Goal: Task Accomplishment & Management: Use online tool/utility

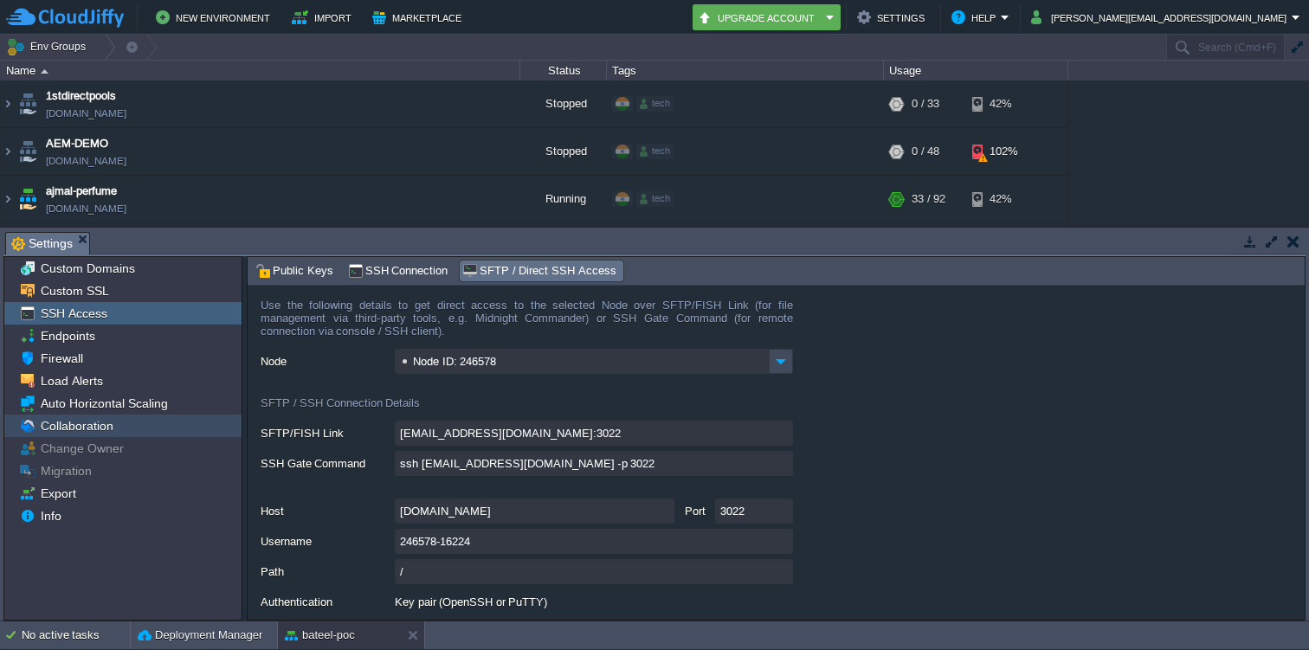
scroll to position [167, 0]
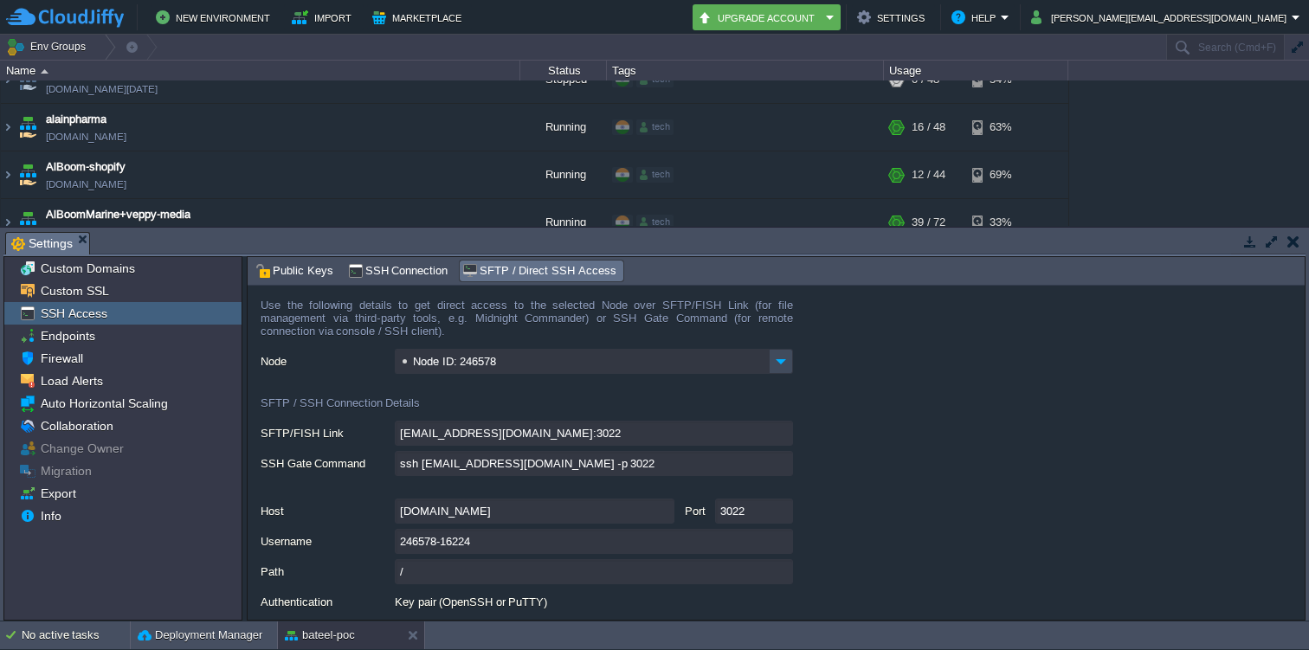
click at [87, 242] on div "Settings" at bounding box center [47, 243] width 85 height 23
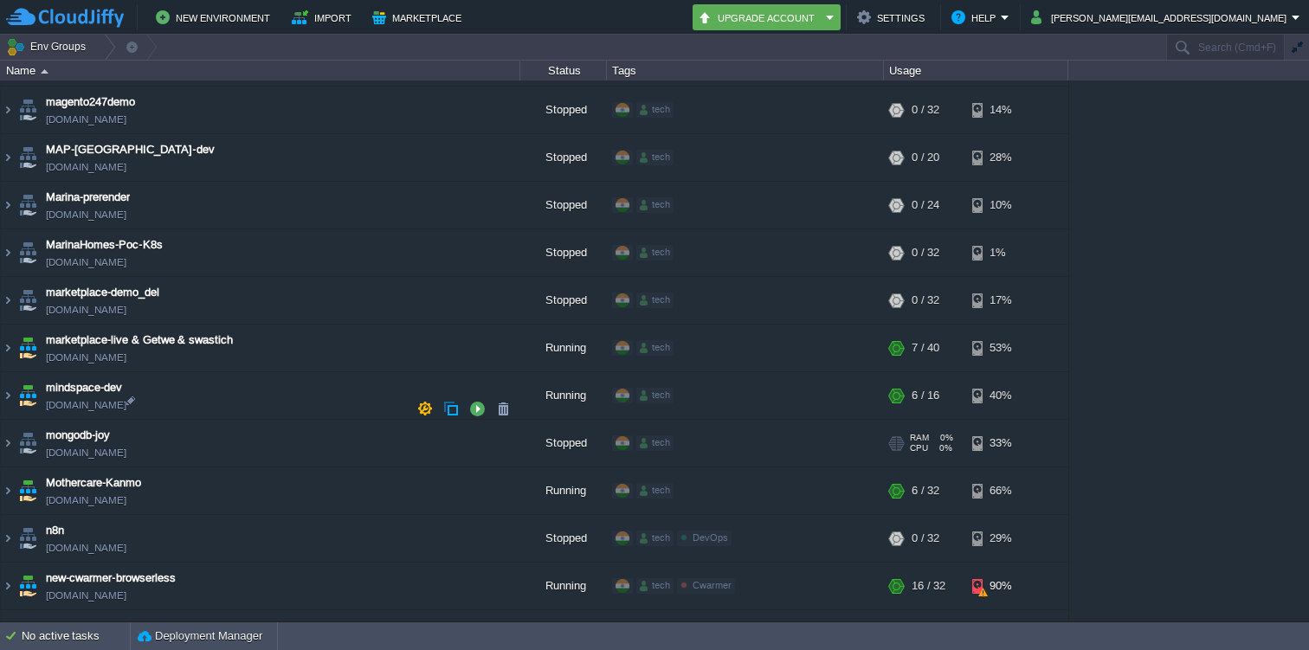
scroll to position [3451, 0]
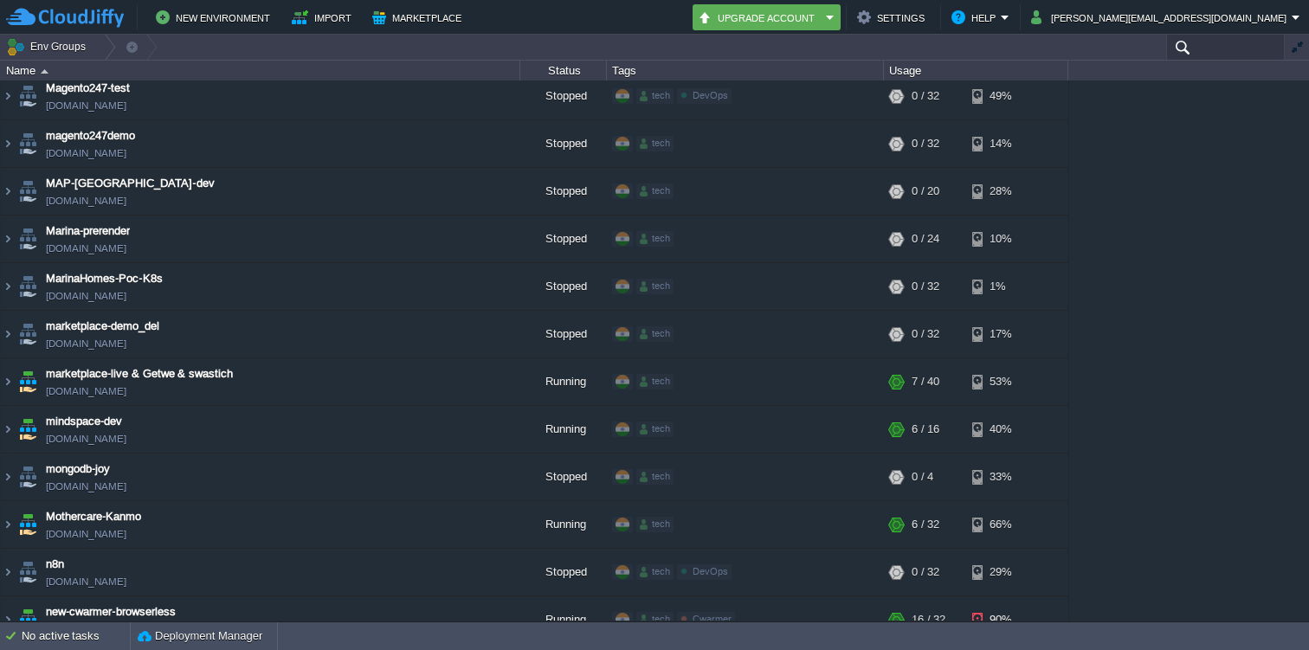
click at [1195, 49] on input "text" at bounding box center [1225, 47] width 119 height 25
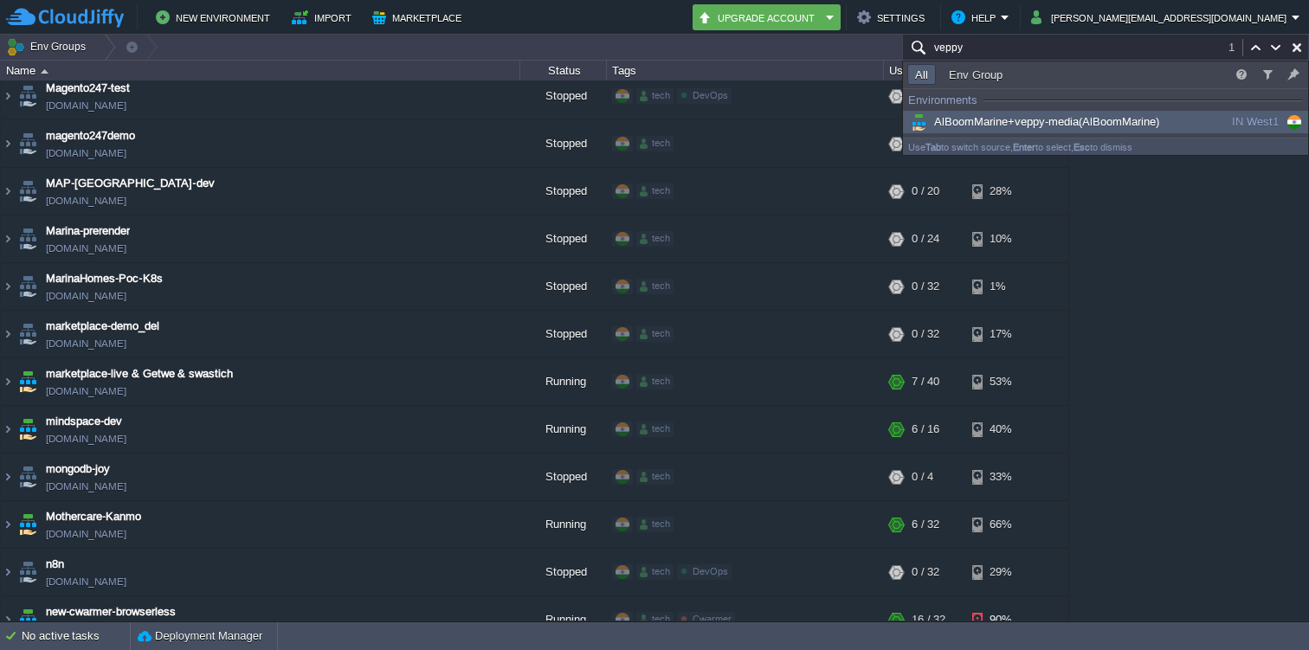
type input "veppy"
click at [983, 125] on span "AlBoomMarine+veppy-media (AlBoomMarine)" at bounding box center [1033, 121] width 252 height 13
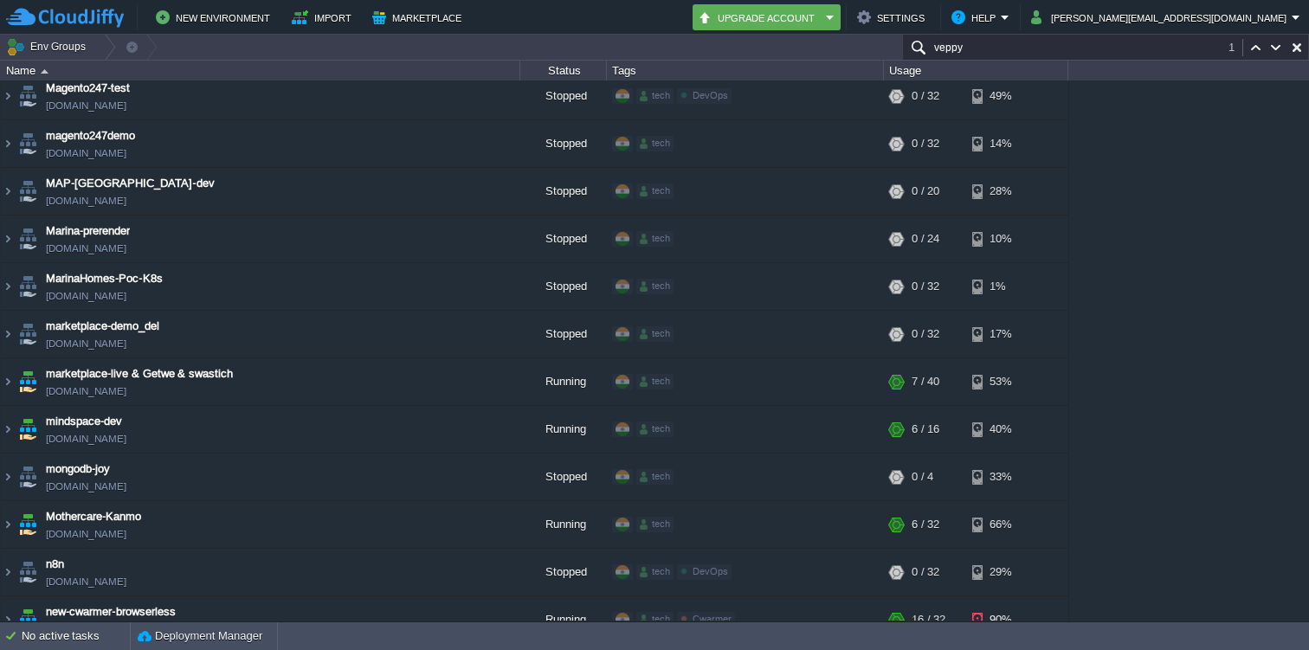
scroll to position [115, 0]
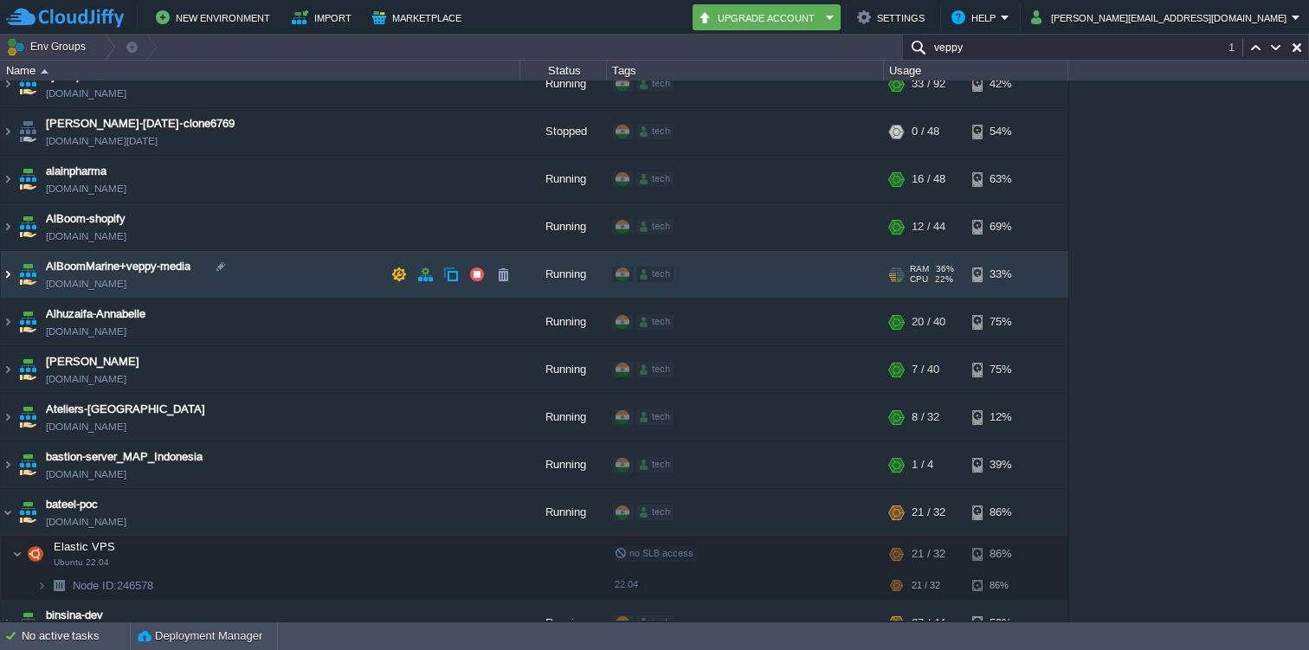
click at [6, 270] on img at bounding box center [8, 274] width 14 height 47
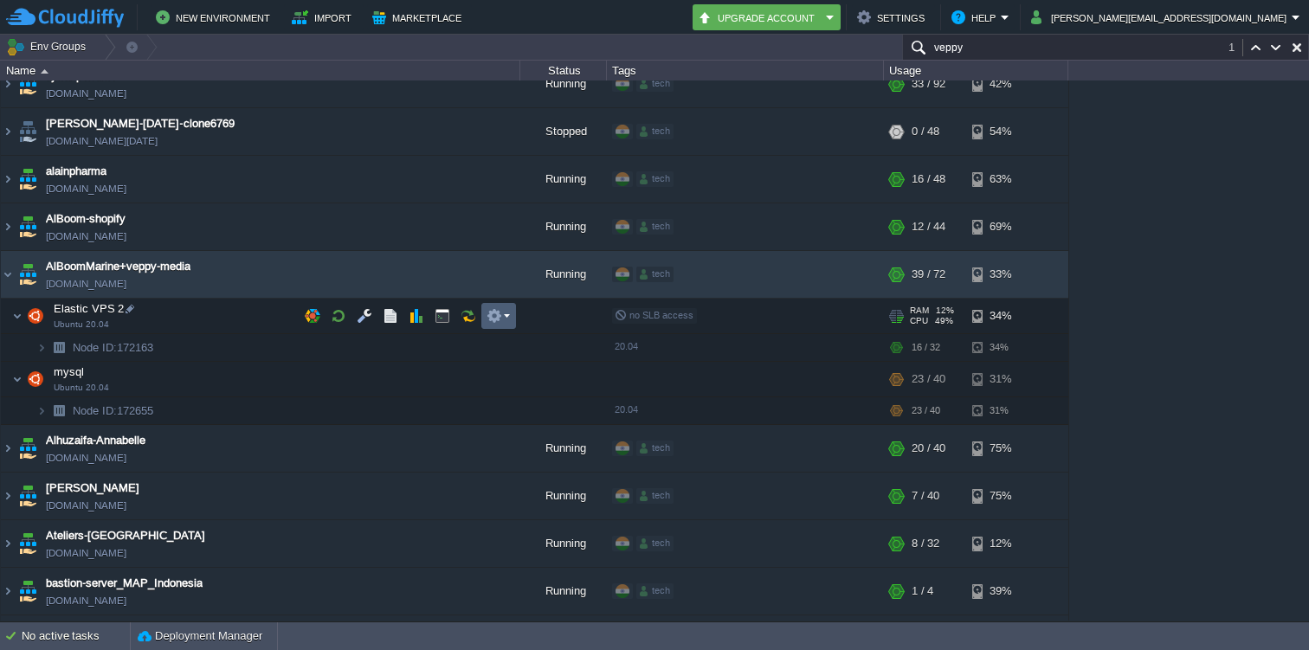
click at [503, 319] on em at bounding box center [498, 316] width 23 height 16
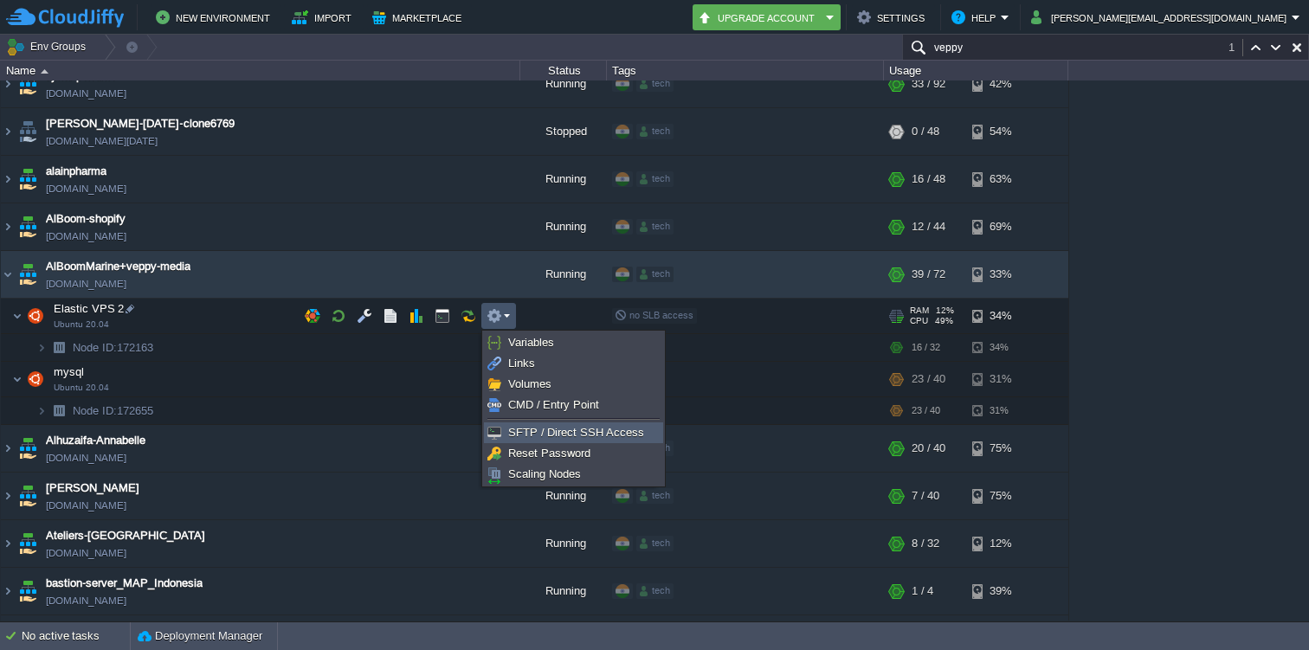
click at [534, 433] on span "SFTP / Direct SSH Access" at bounding box center [576, 432] width 136 height 13
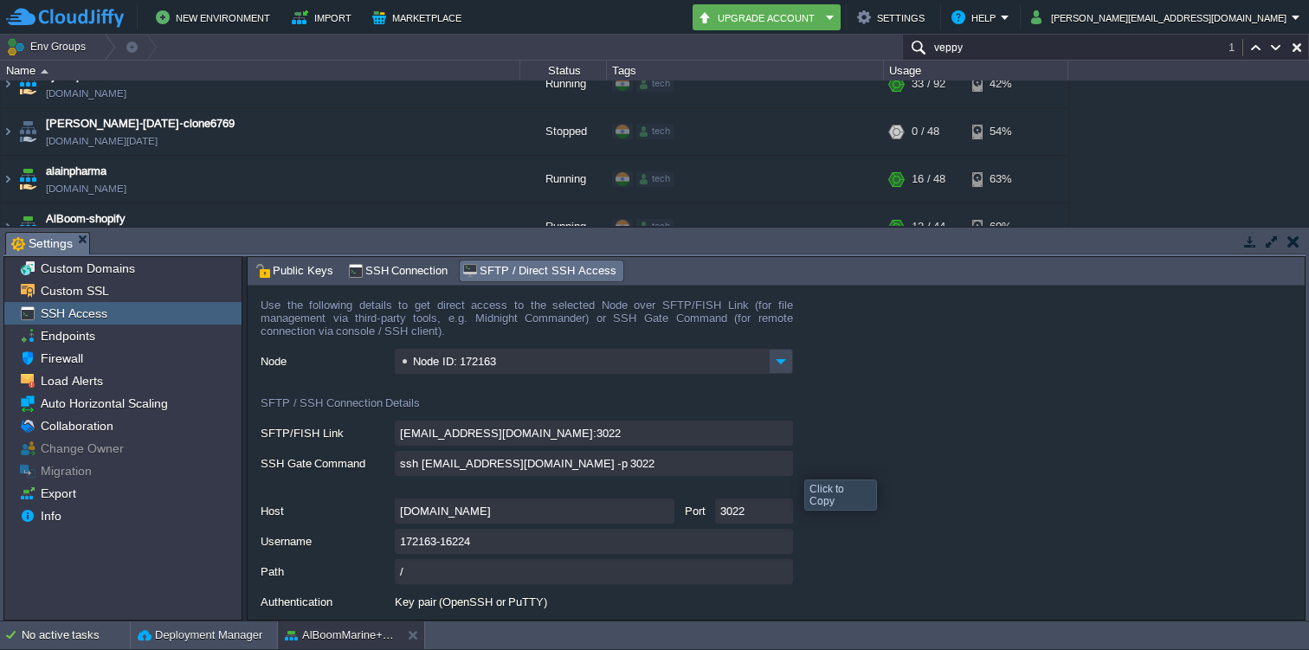
click at [779, 464] on input "ssh [EMAIL_ADDRESS][DOMAIN_NAME] -p 3022" at bounding box center [594, 463] width 398 height 25
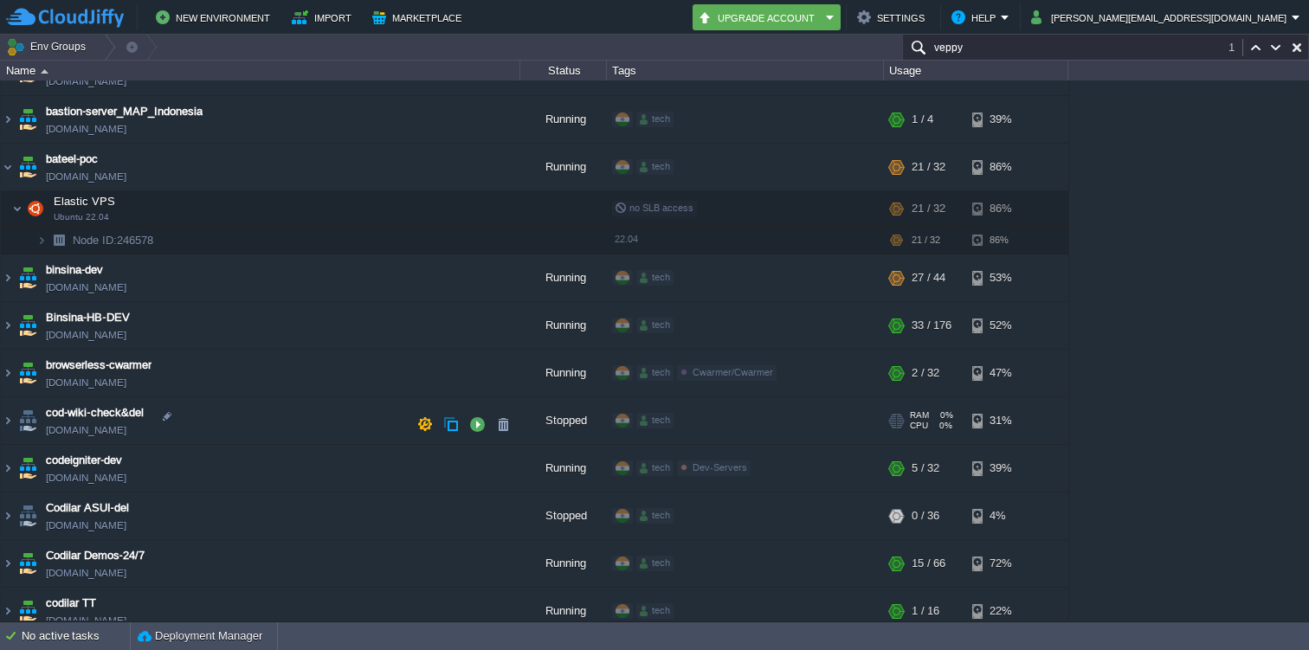
scroll to position [554, 0]
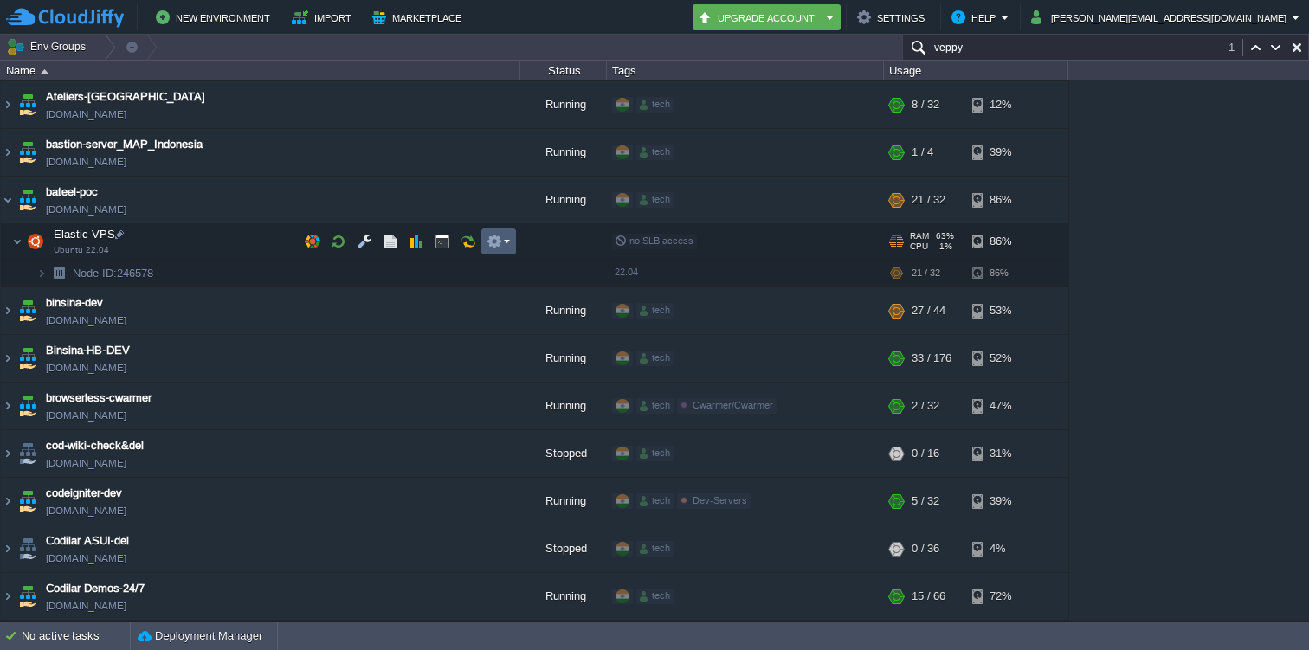
click at [495, 239] on button "button" at bounding box center [495, 242] width 16 height 16
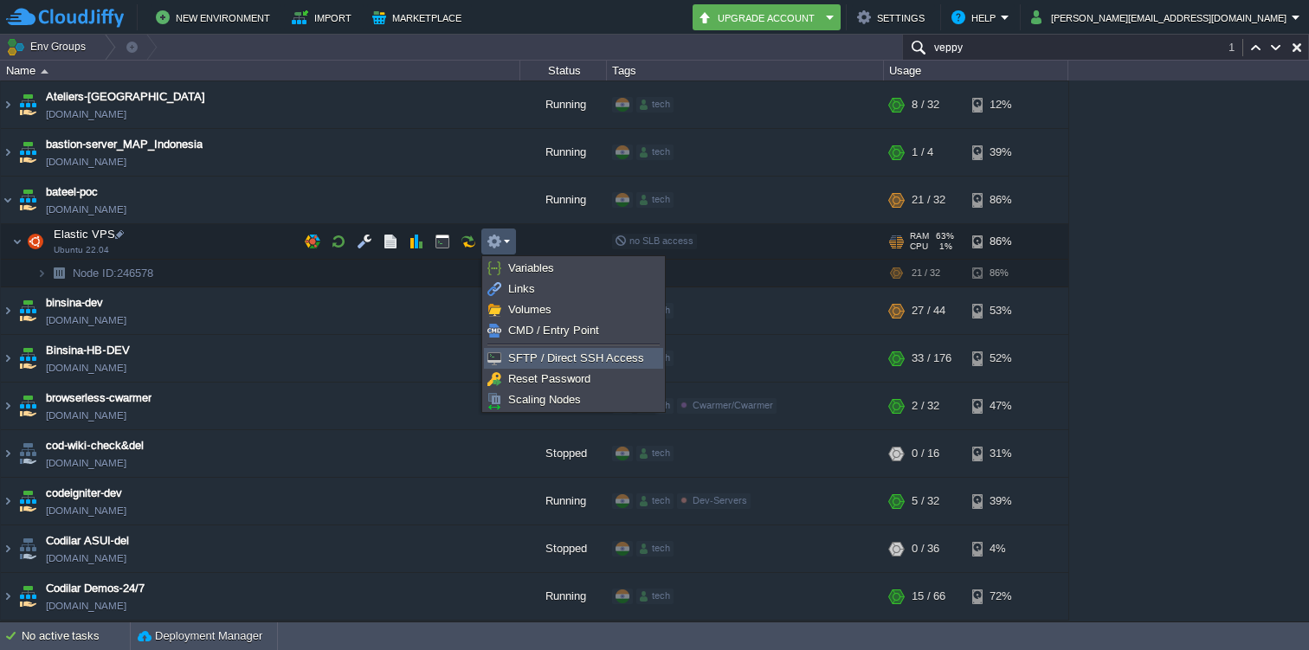
click at [512, 356] on span "SFTP / Direct SSH Access" at bounding box center [576, 357] width 136 height 13
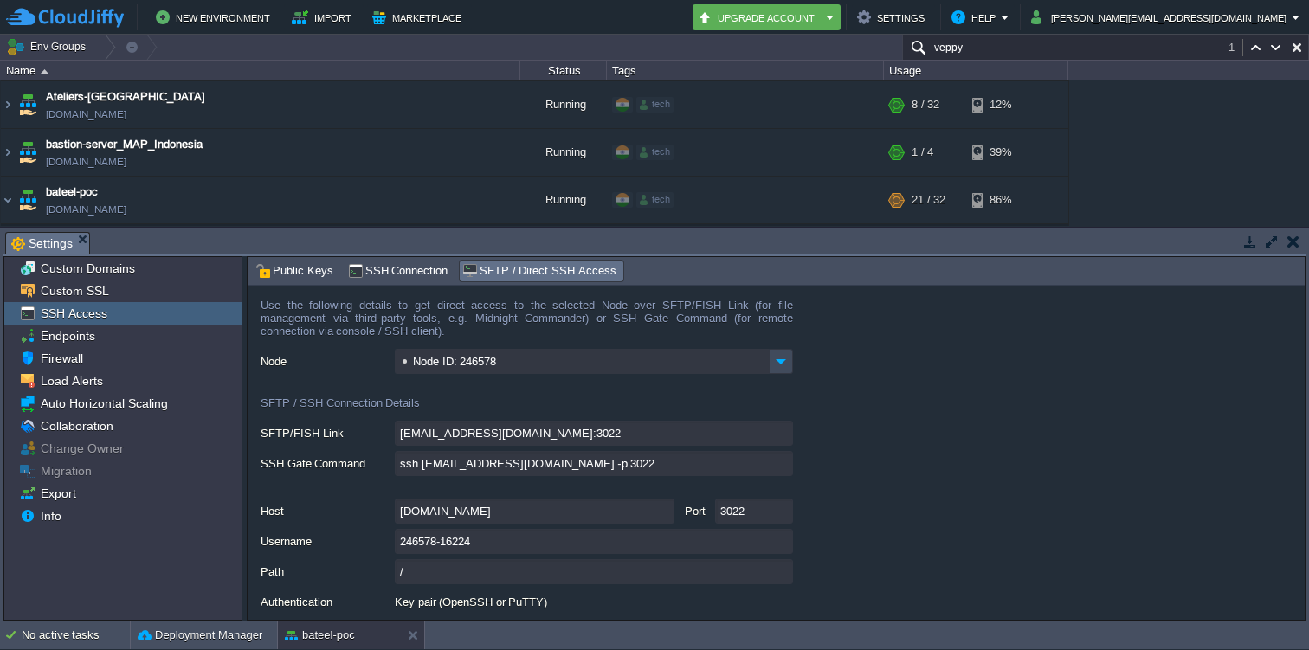
click at [778, 460] on input "ssh [EMAIL_ADDRESS][DOMAIN_NAME] -p 3022" at bounding box center [594, 463] width 398 height 25
type textarea "ssh [EMAIL_ADDRESS][DOMAIN_NAME] -p 3022"
